Goal: Task Accomplishment & Management: Use online tool/utility

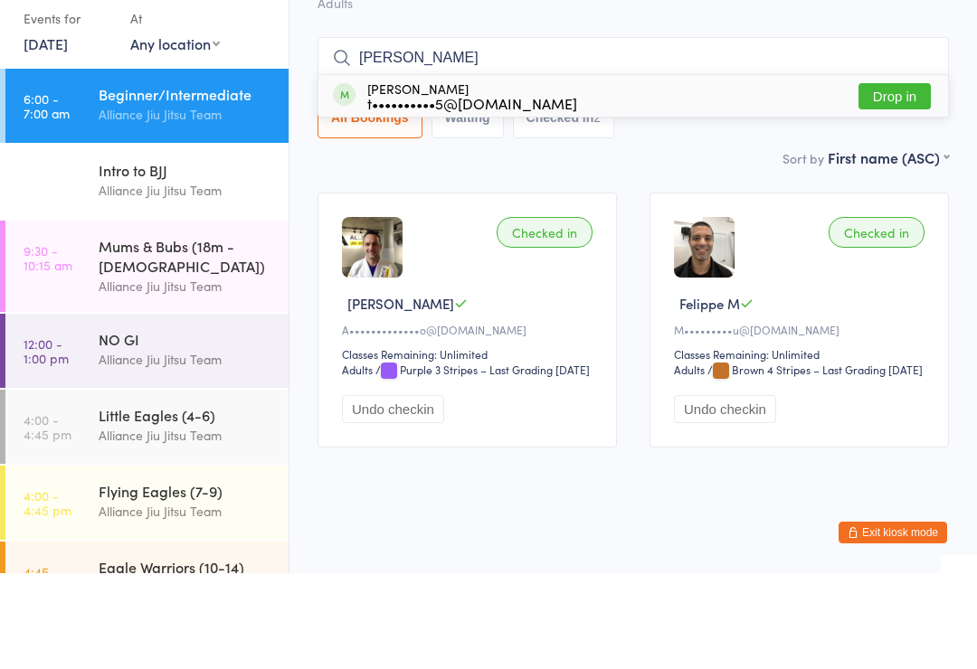
type input "[PERSON_NAME]"
click at [894, 179] on button "Drop in" at bounding box center [895, 192] width 72 height 26
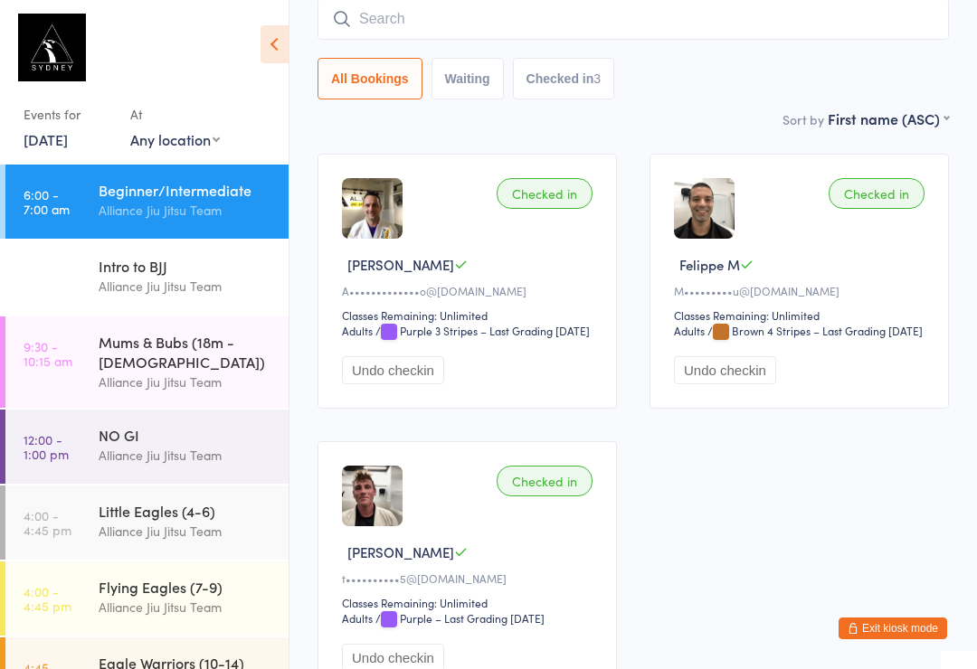
click at [395, 40] on input "search" at bounding box center [633, 19] width 631 height 42
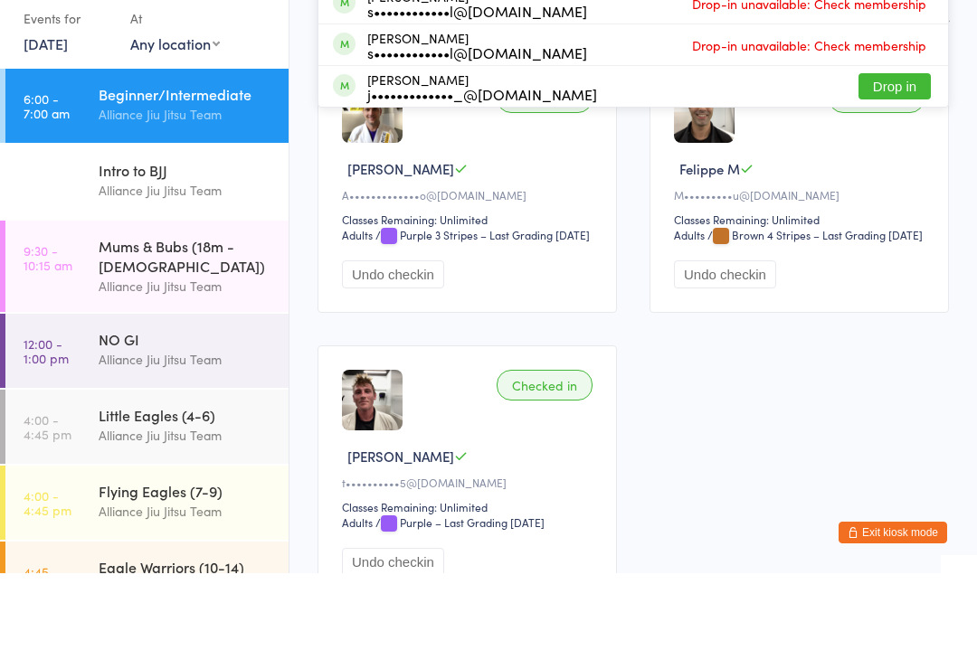
type input "[PERSON_NAME]"
click at [400, 61] on div "j••••5@[DOMAIN_NAME]" at bounding box center [452, 64] width 171 height 14
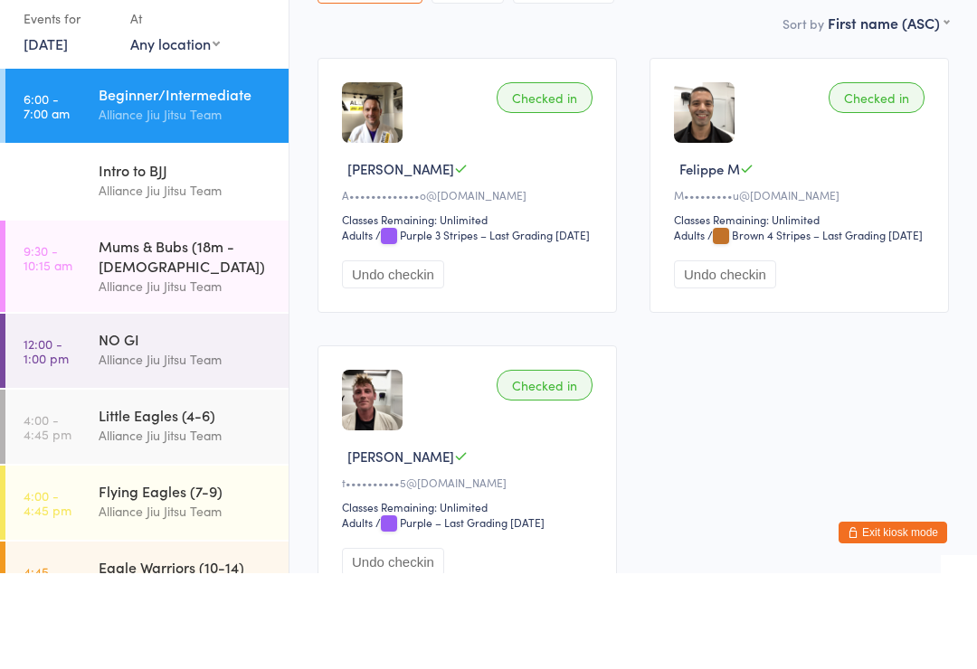
scroll to position [164, 0]
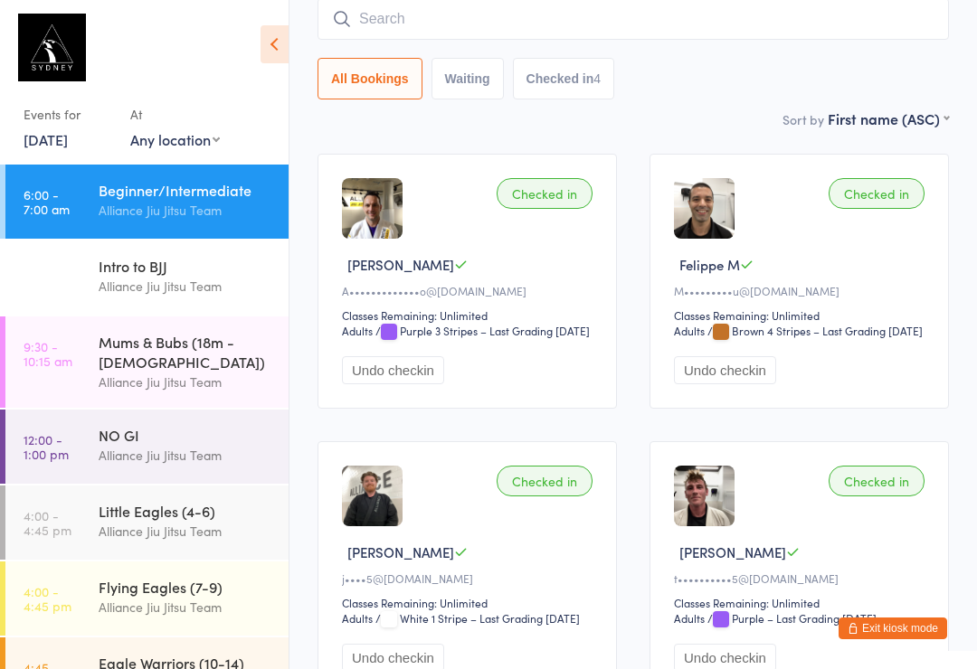
click at [539, 22] on input "search" at bounding box center [633, 19] width 631 height 42
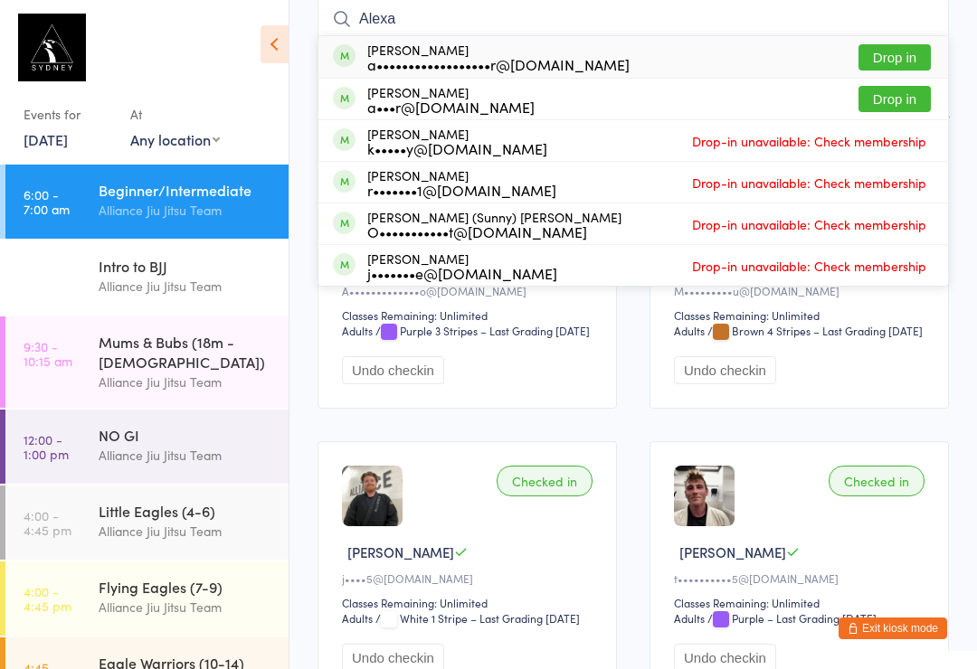
type input "Alexa"
click at [498, 61] on div "a••••••••••••••••••r@[DOMAIN_NAME]" at bounding box center [498, 64] width 262 height 14
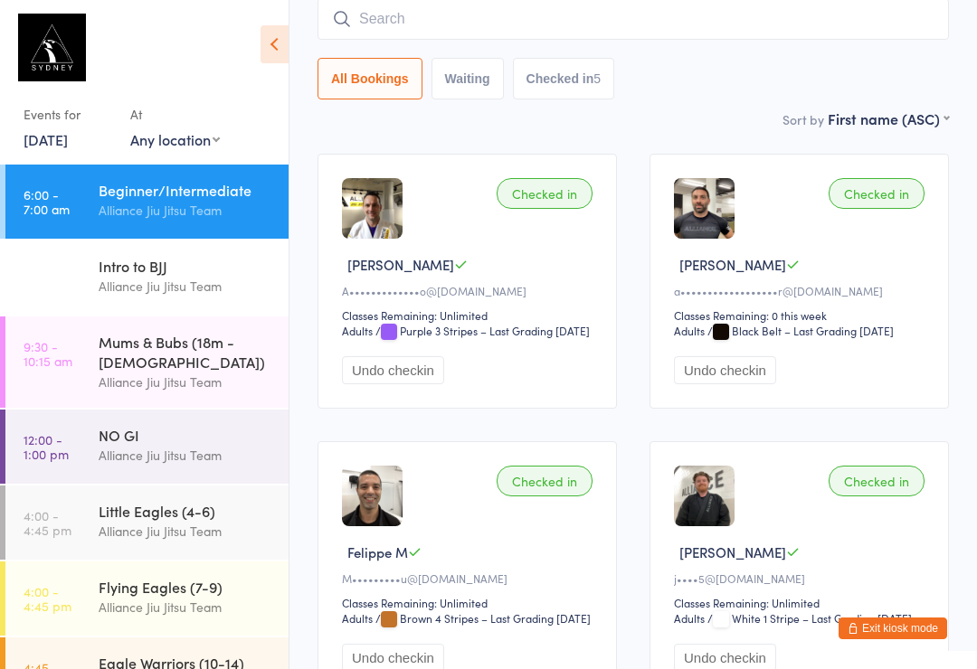
click at [635, 20] on input "search" at bounding box center [633, 19] width 631 height 42
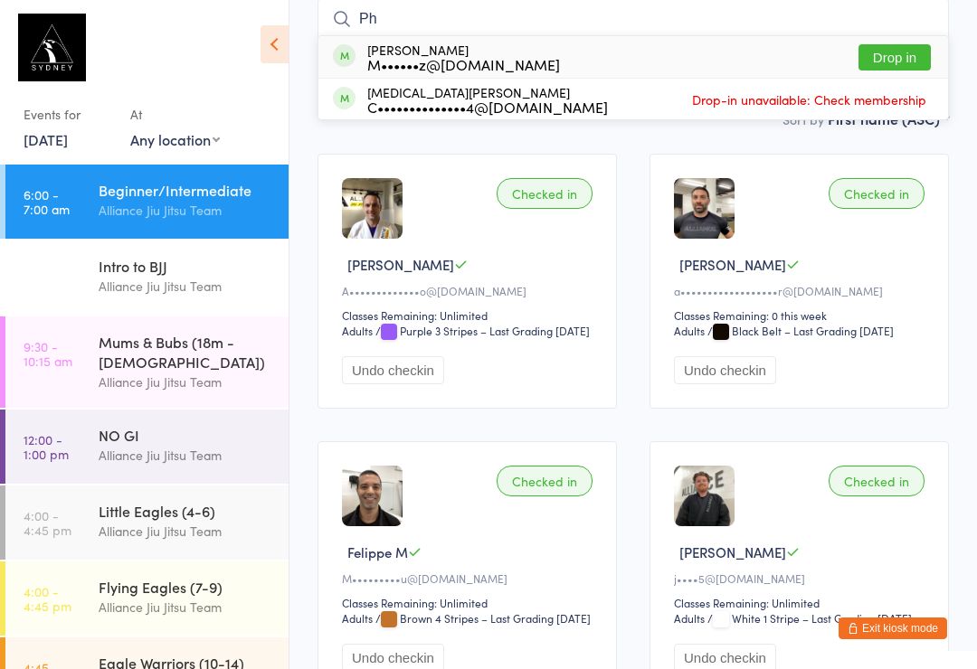
type input "Ph"
click at [902, 46] on button "Drop in" at bounding box center [895, 57] width 72 height 26
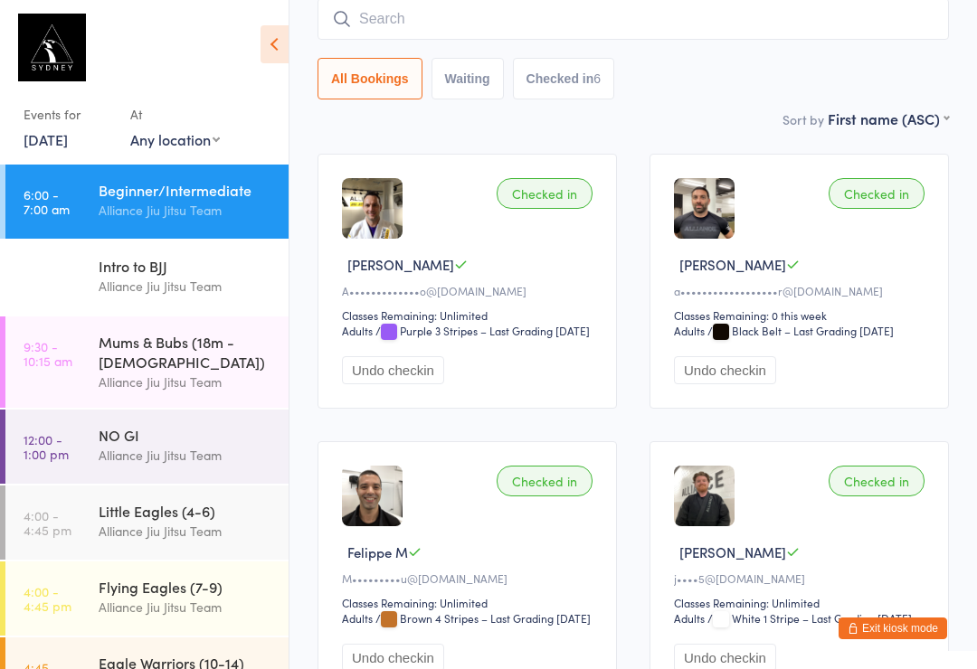
click at [198, 425] on div "NO GI" at bounding box center [186, 435] width 175 height 20
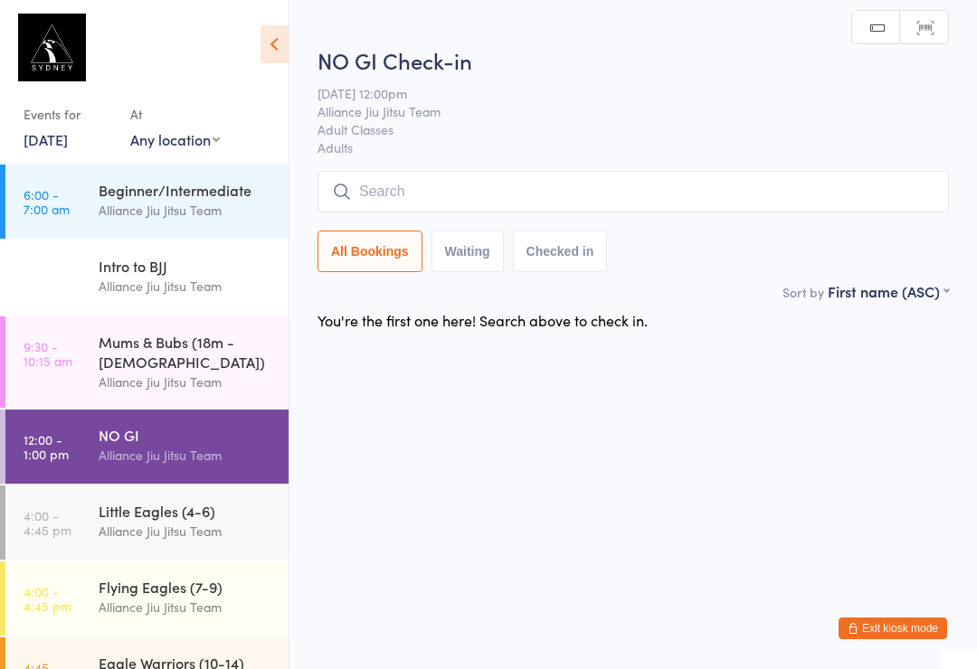
click at [471, 174] on input "search" at bounding box center [633, 192] width 631 height 42
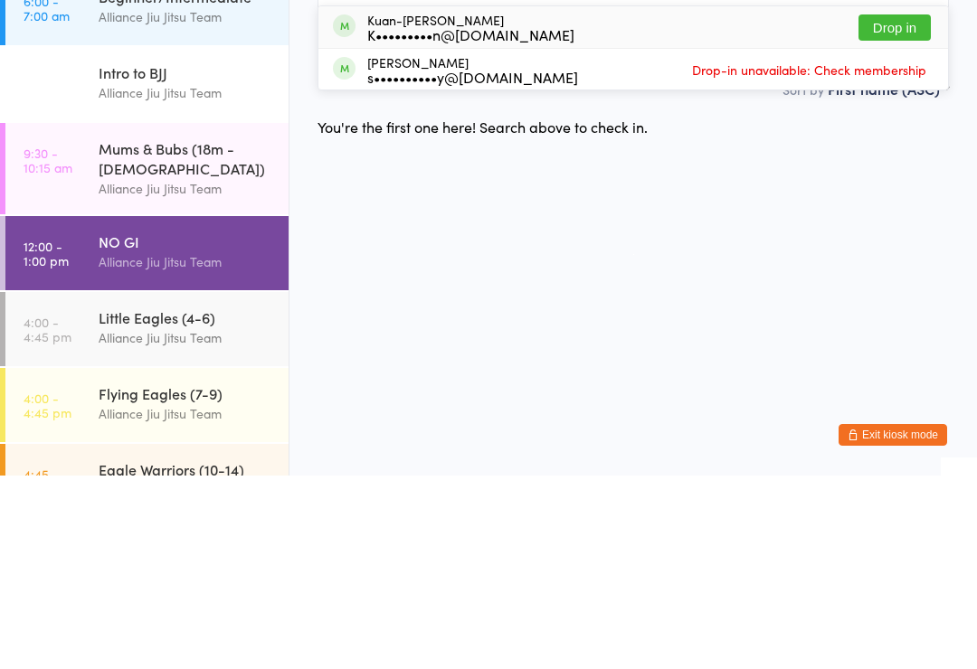
type input "Ku"
click at [556, 200] on div "Kuan-[PERSON_NAME] K•••••••••n@[DOMAIN_NAME] Drop in" at bounding box center [633, 221] width 630 height 42
